Goal: Find specific page/section: Find specific page/section

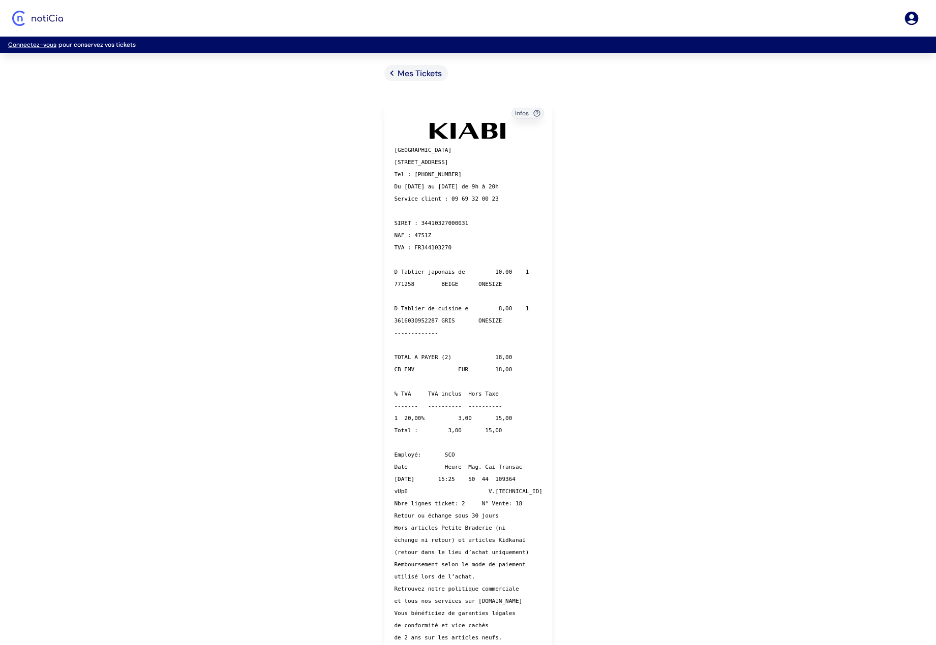
click at [283, 88] on div "Mes Tickets Infos KIABI VILLAGE 2 avenue de l Avenir, Lezennes Tel : 03 20 19 0…" at bounding box center [468, 426] width 936 height 723
